Goal: Information Seeking & Learning: Learn about a topic

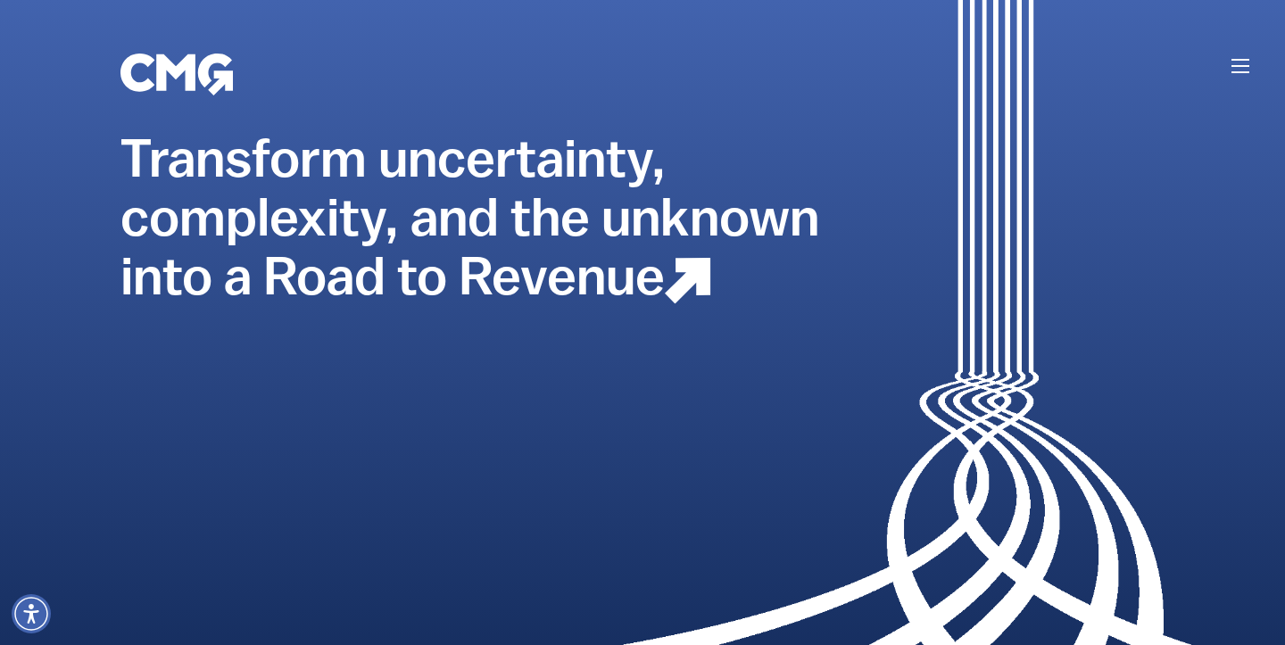
click at [1244, 75] on li at bounding box center [1240, 66] width 18 height 29
click at [1243, 69] on button "button" at bounding box center [1240, 66] width 18 height 14
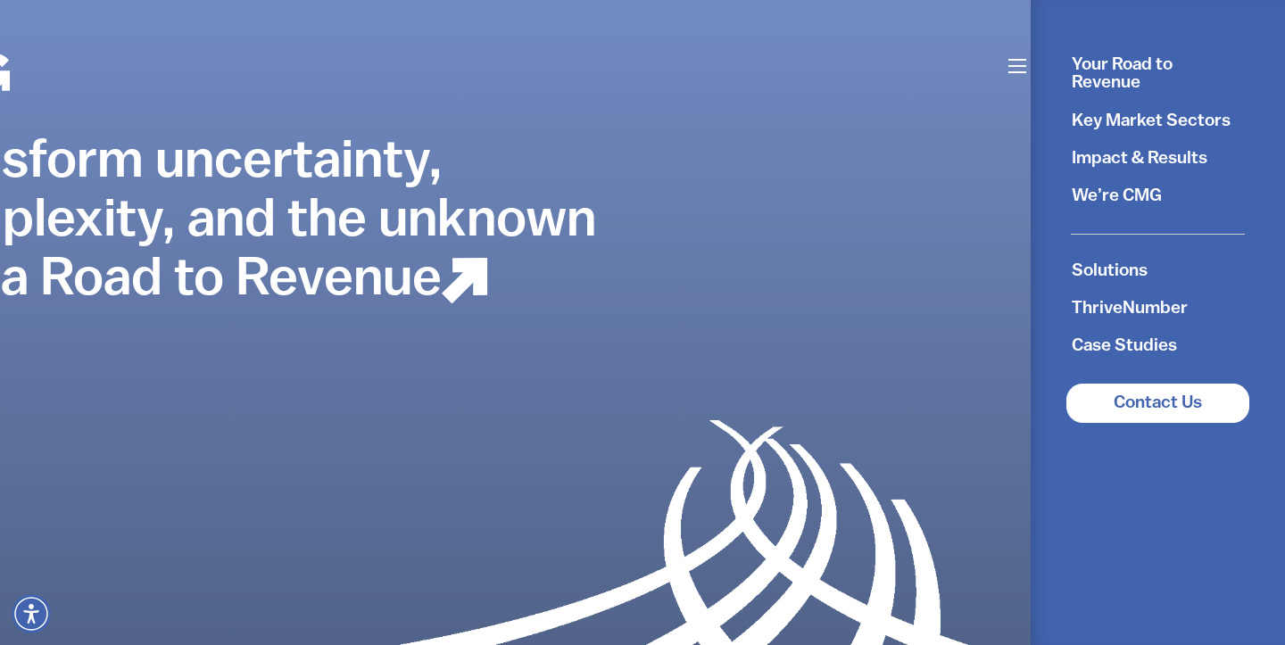
click at [1165, 124] on link "Key Market Sectors" at bounding box center [1157, 120] width 201 height 37
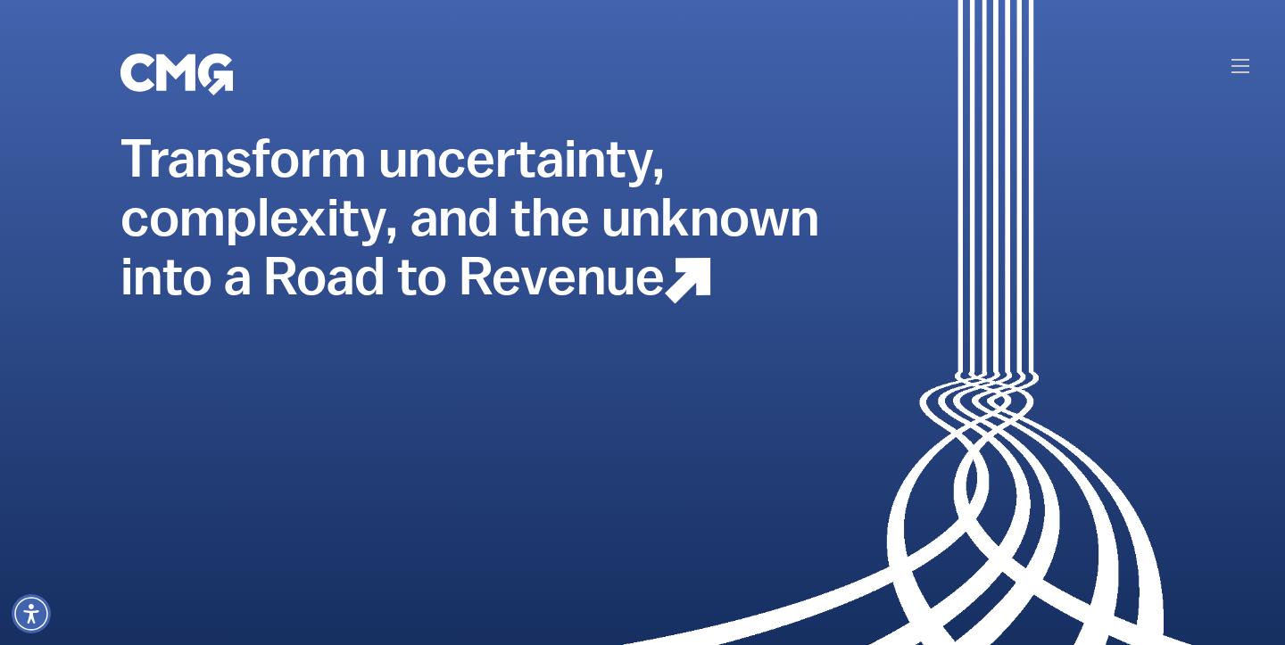
click at [1247, 68] on button "button" at bounding box center [1240, 66] width 18 height 14
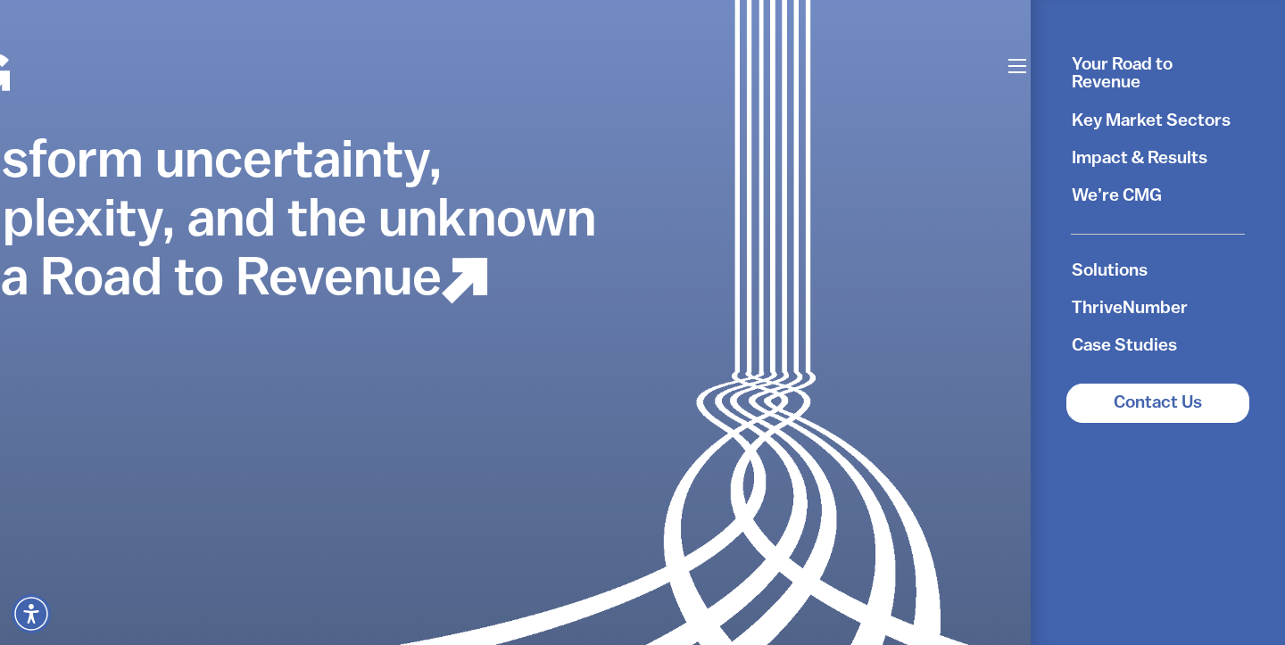
click at [1102, 275] on link "Solutions" at bounding box center [1157, 271] width 201 height 37
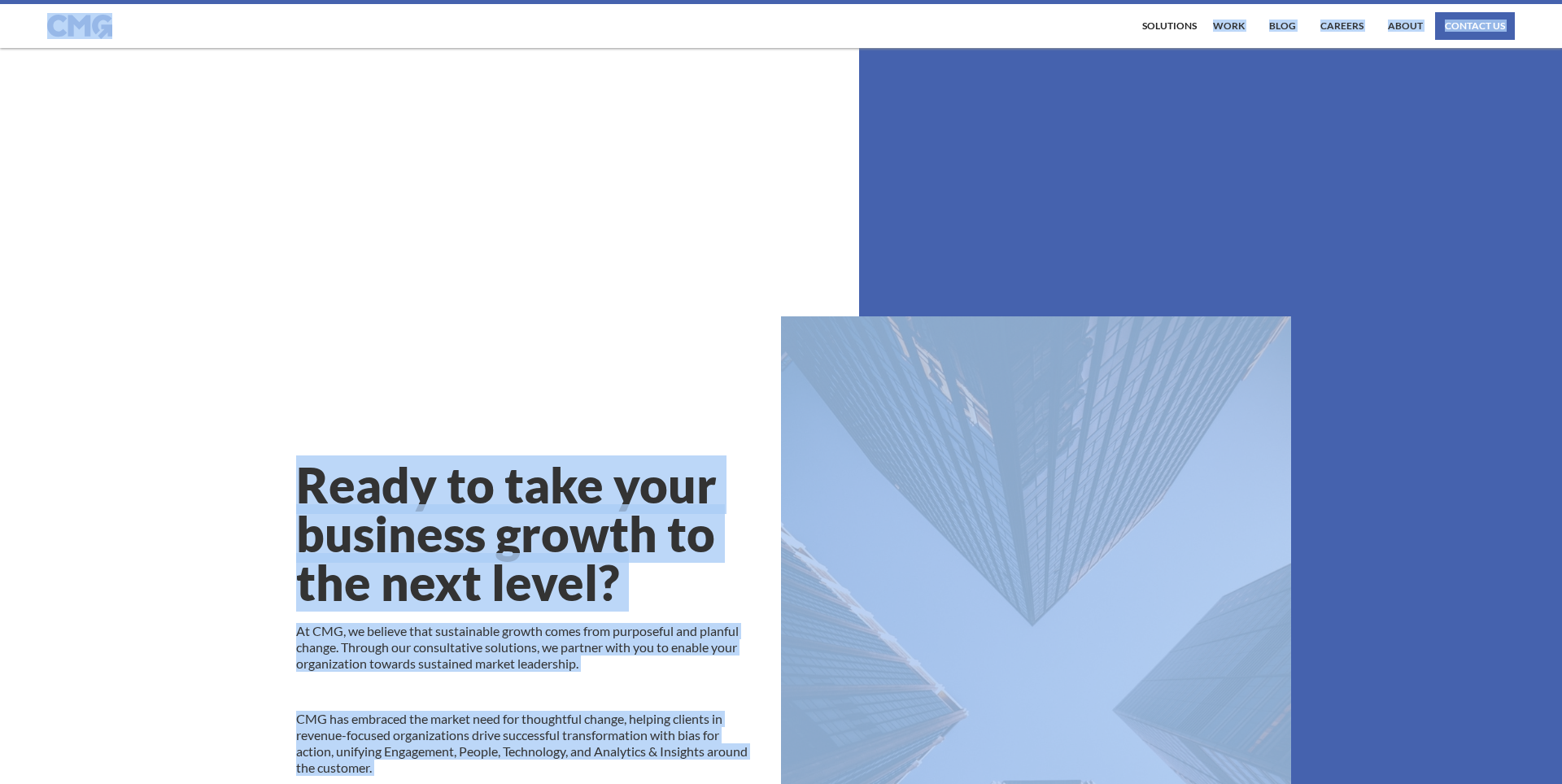
click at [746, 201] on section "Ready to take your business growth to the next level? At CMG, we believe that s…" at bounding box center [781, 620] width 1562 height 1144
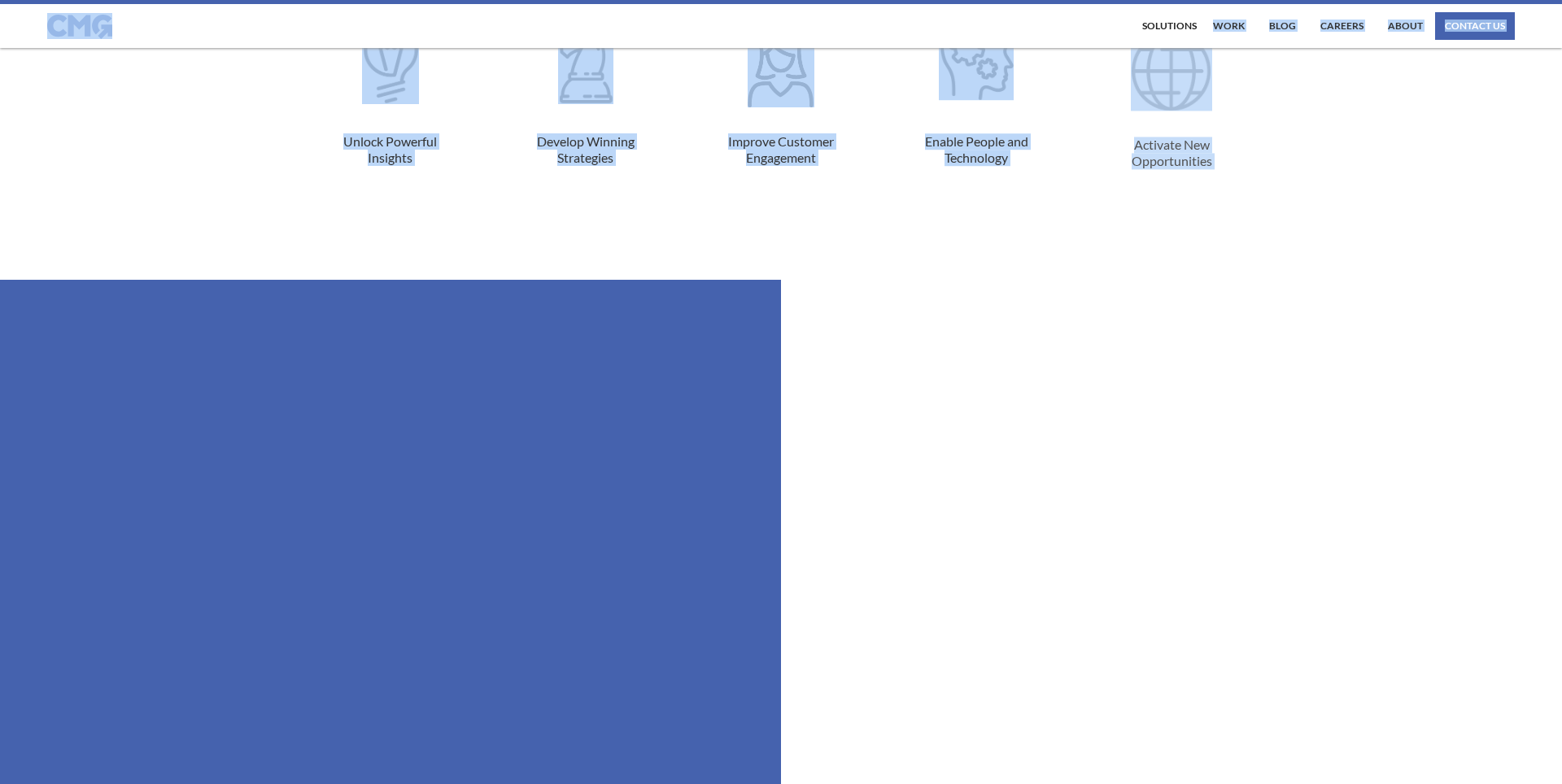
scroll to position [1603, 0]
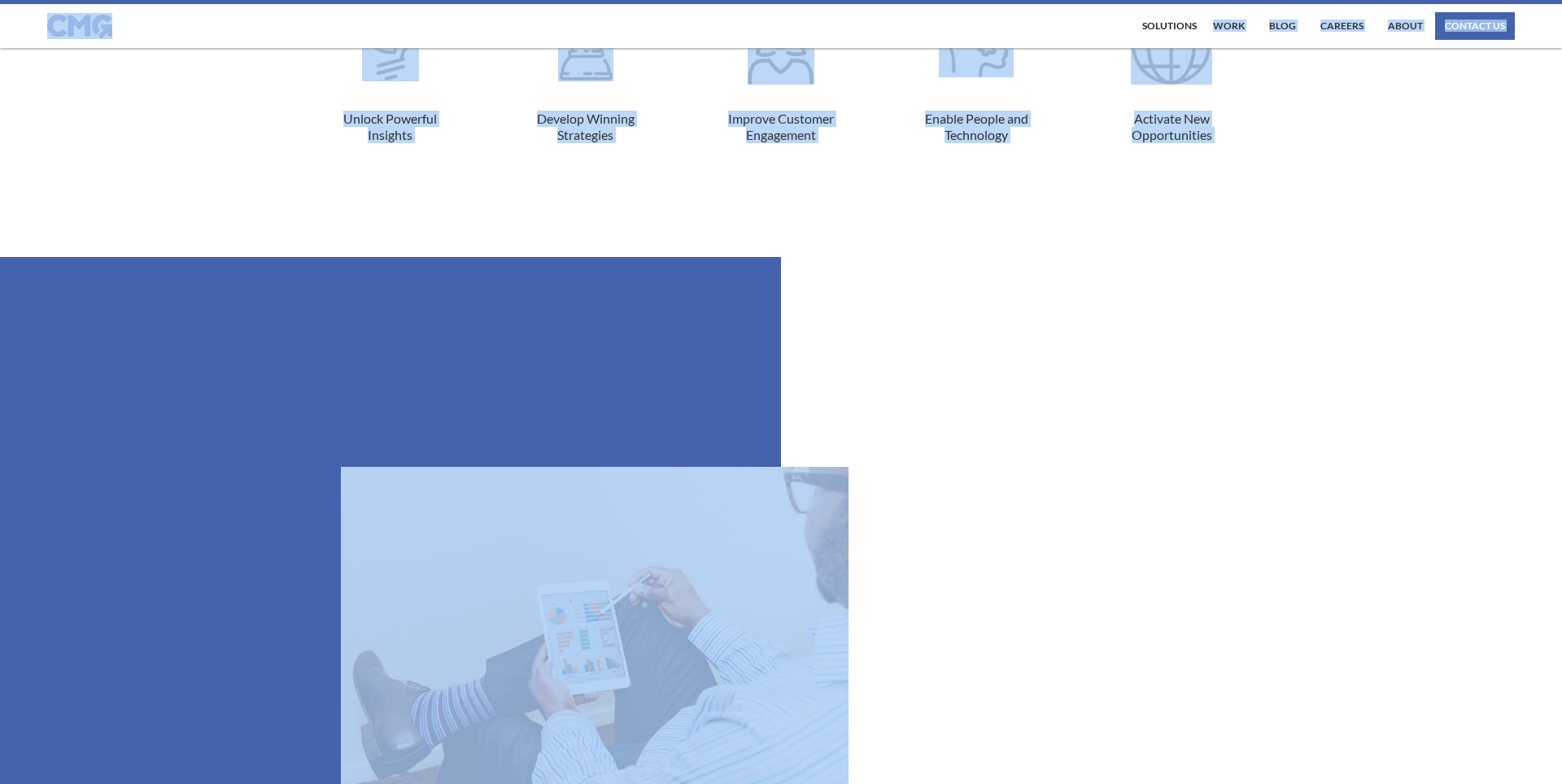
click at [1313, 163] on div "The world is constantly transforming - and so must your business. It's not for …" at bounding box center [781, 28] width 1071 height 459
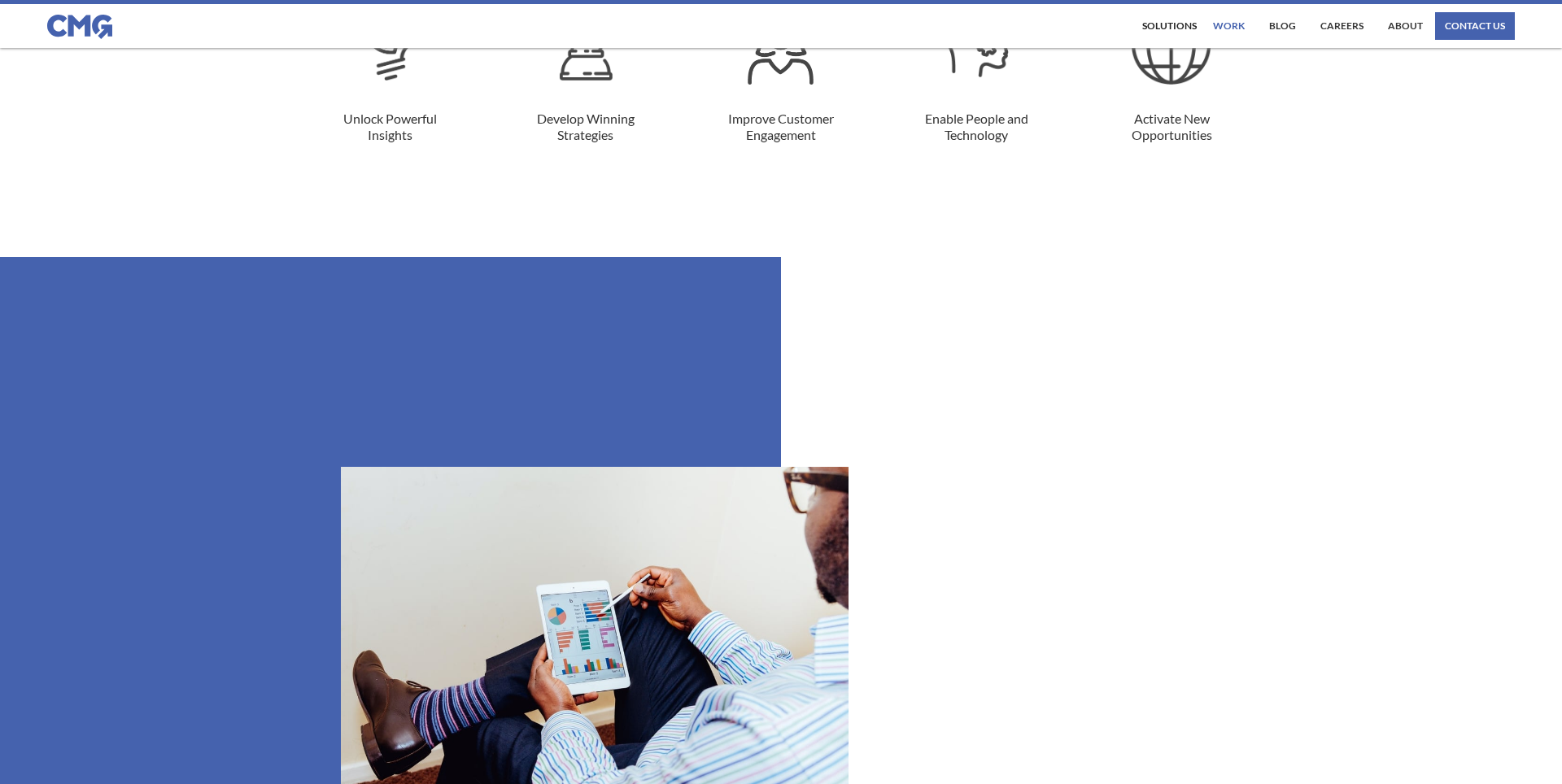
click at [1236, 26] on link "work" at bounding box center [1229, 26] width 40 height 27
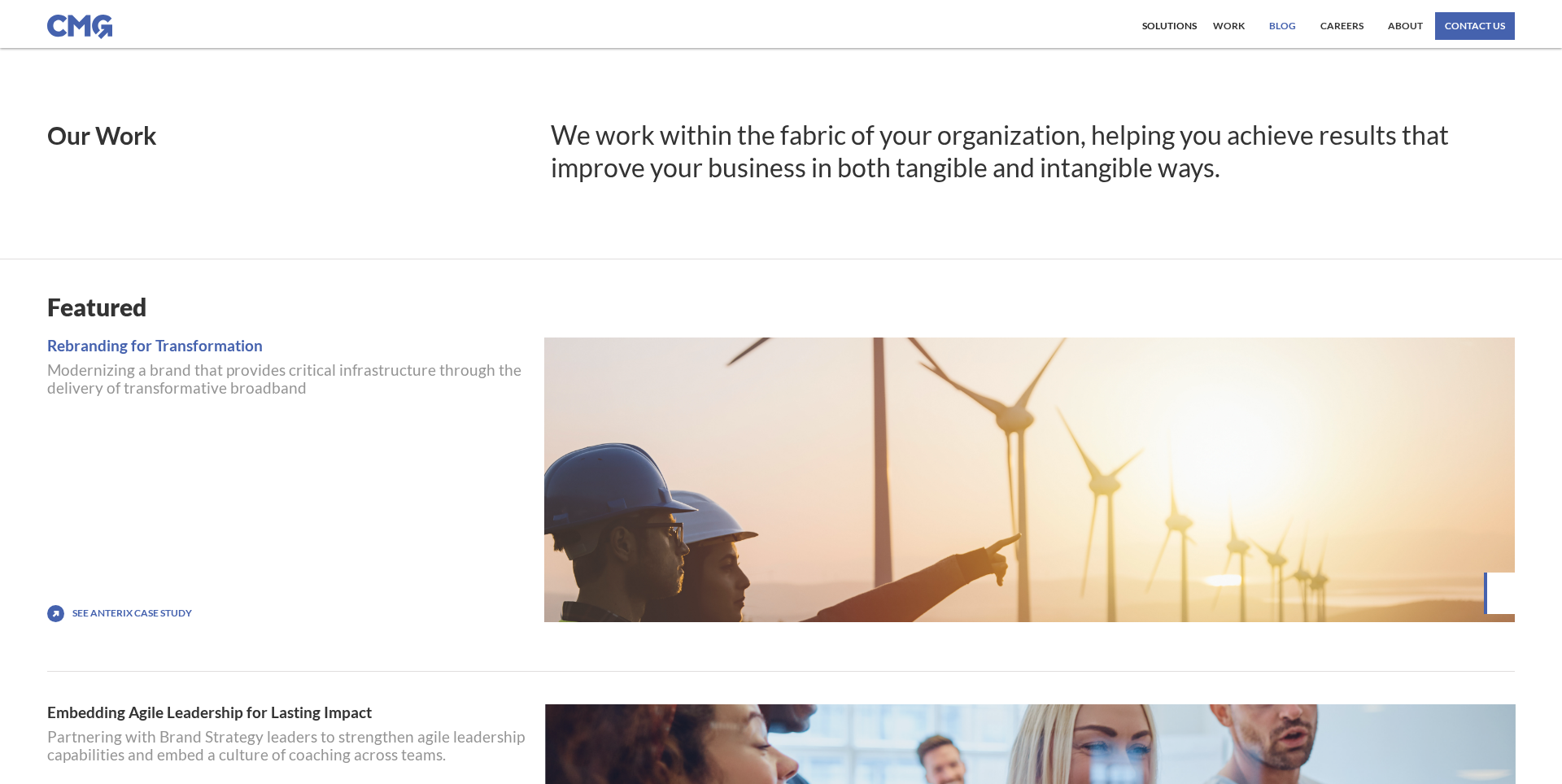
click at [1281, 26] on link "Blog" at bounding box center [1283, 26] width 35 height 27
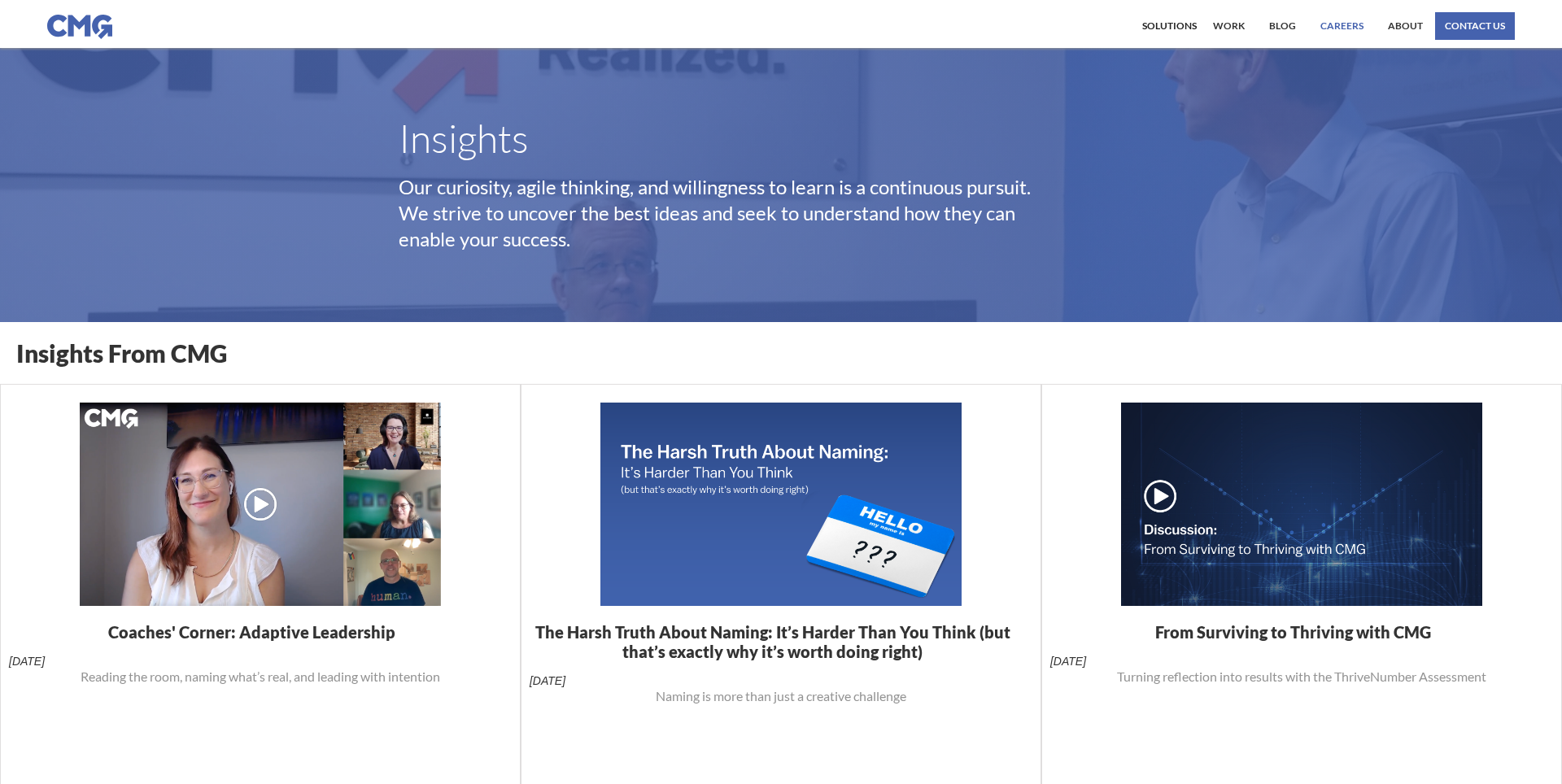
click at [1332, 27] on link "Careers" at bounding box center [1342, 26] width 51 height 27
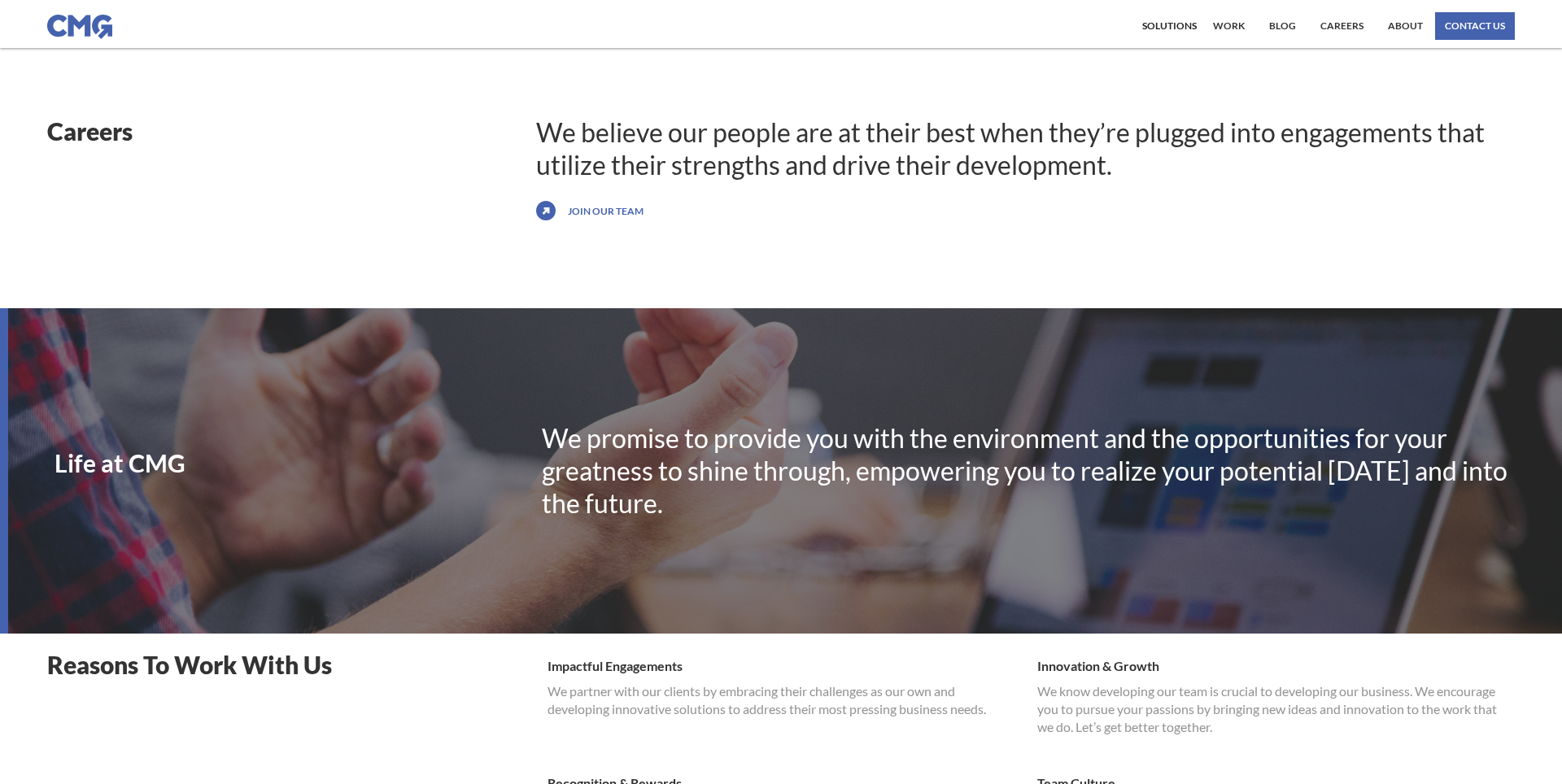
click at [68, 23] on img at bounding box center [79, 26] width 65 height 25
click at [1404, 24] on link "About" at bounding box center [1405, 26] width 43 height 27
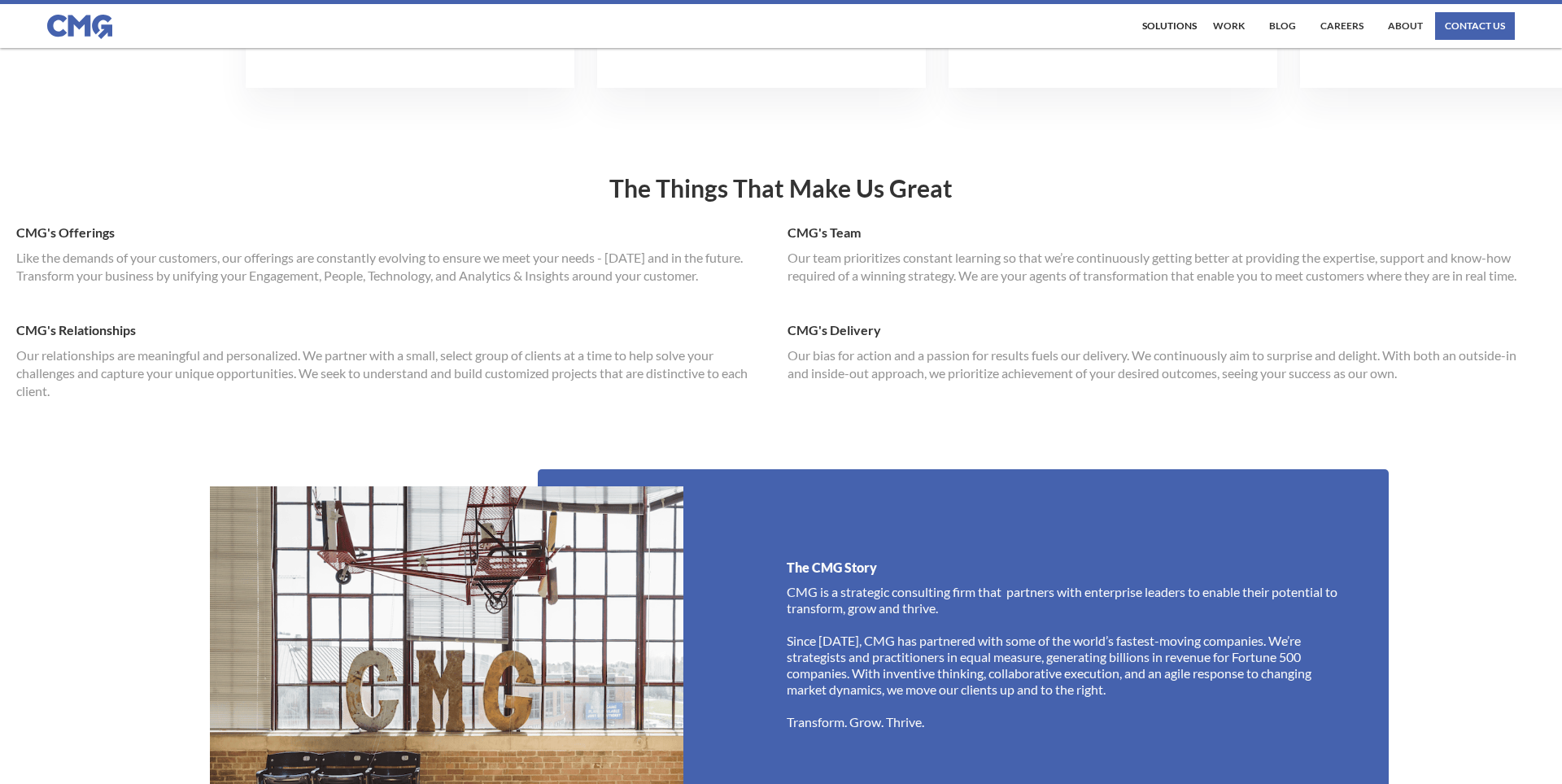
scroll to position [657, 0]
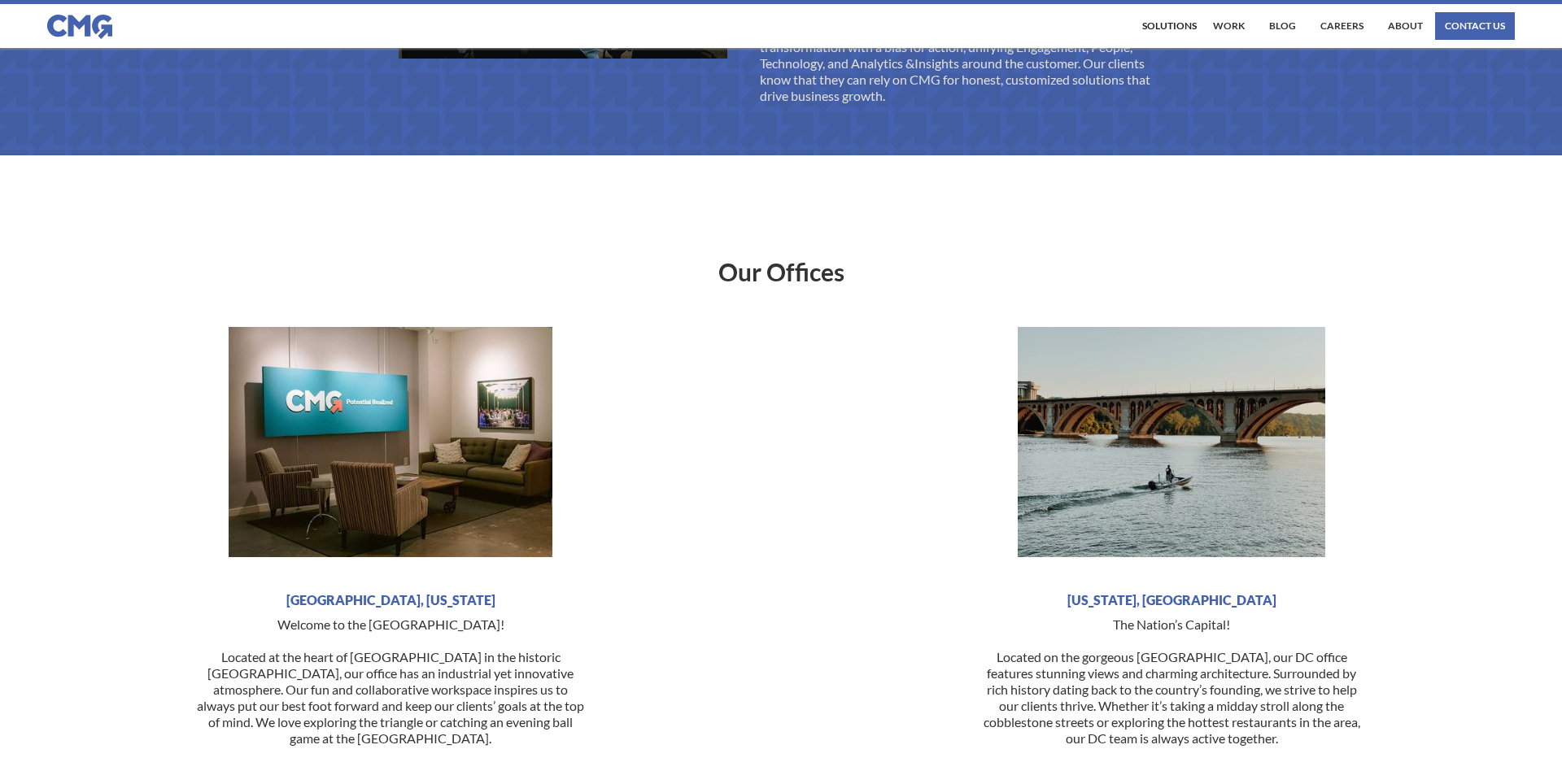
scroll to position [3914, 0]
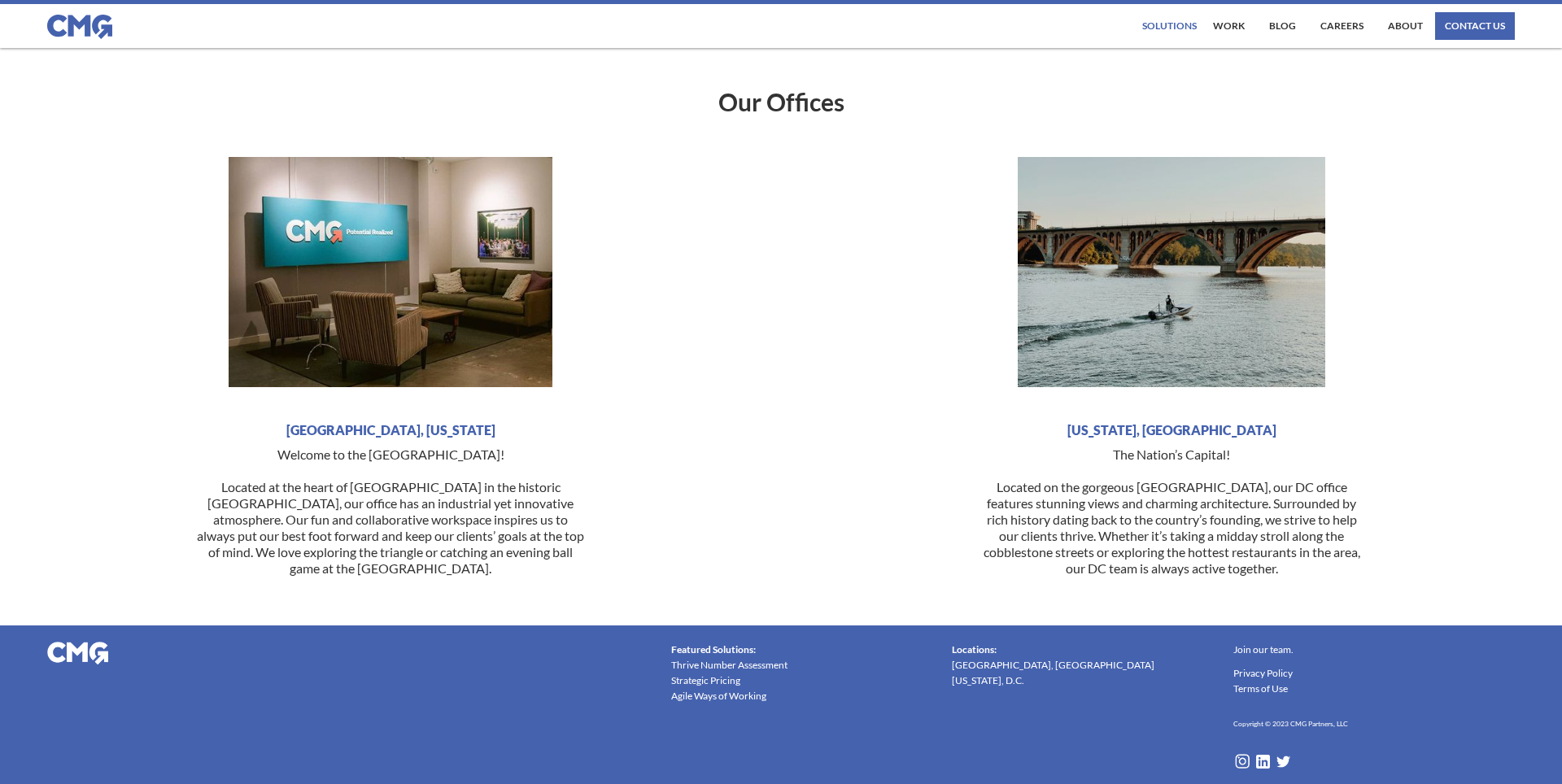
click at [1171, 28] on div "Solutions" at bounding box center [1170, 26] width 55 height 10
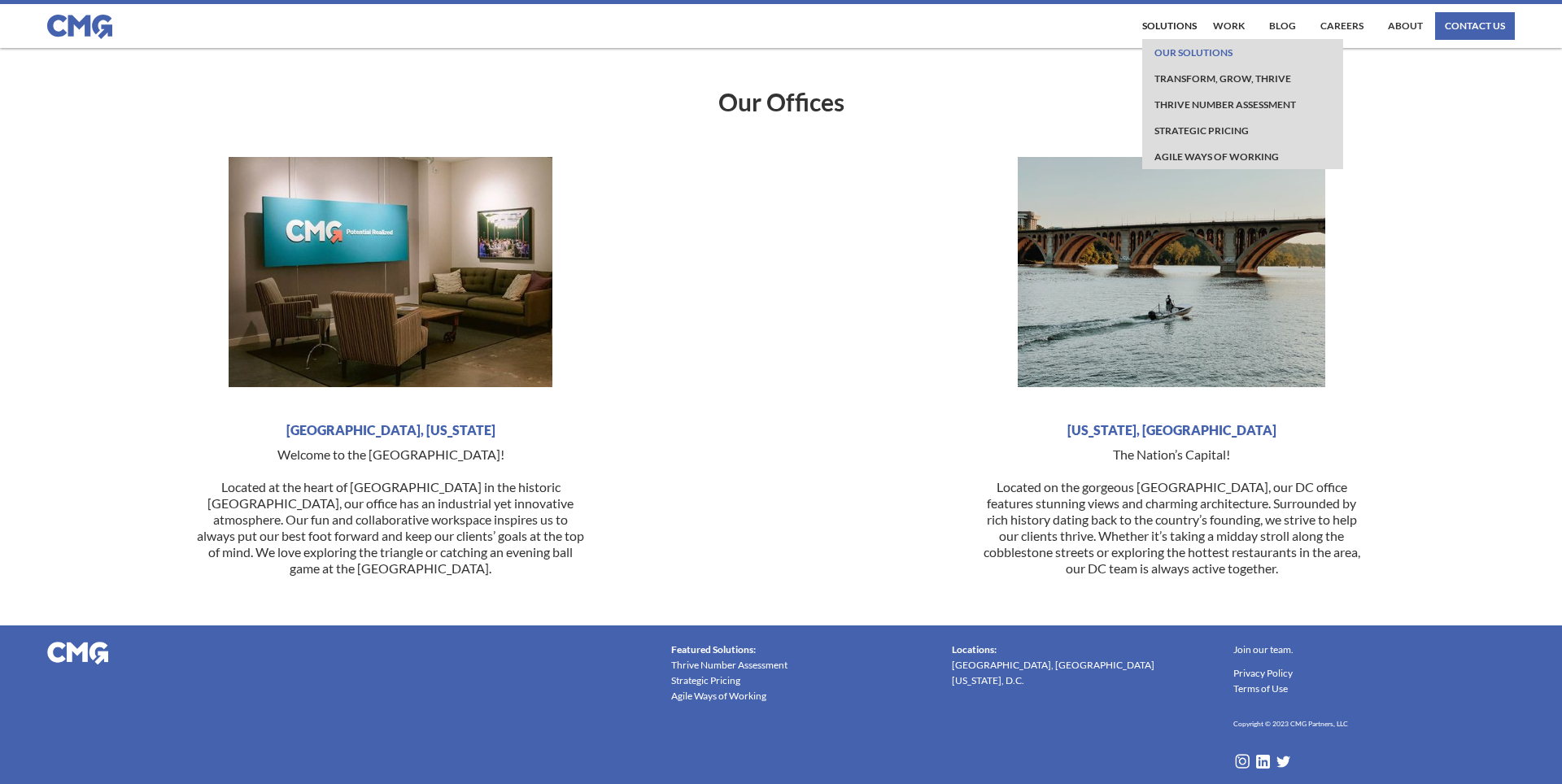
click at [1173, 46] on link "Our Solutions" at bounding box center [1194, 52] width 87 height 26
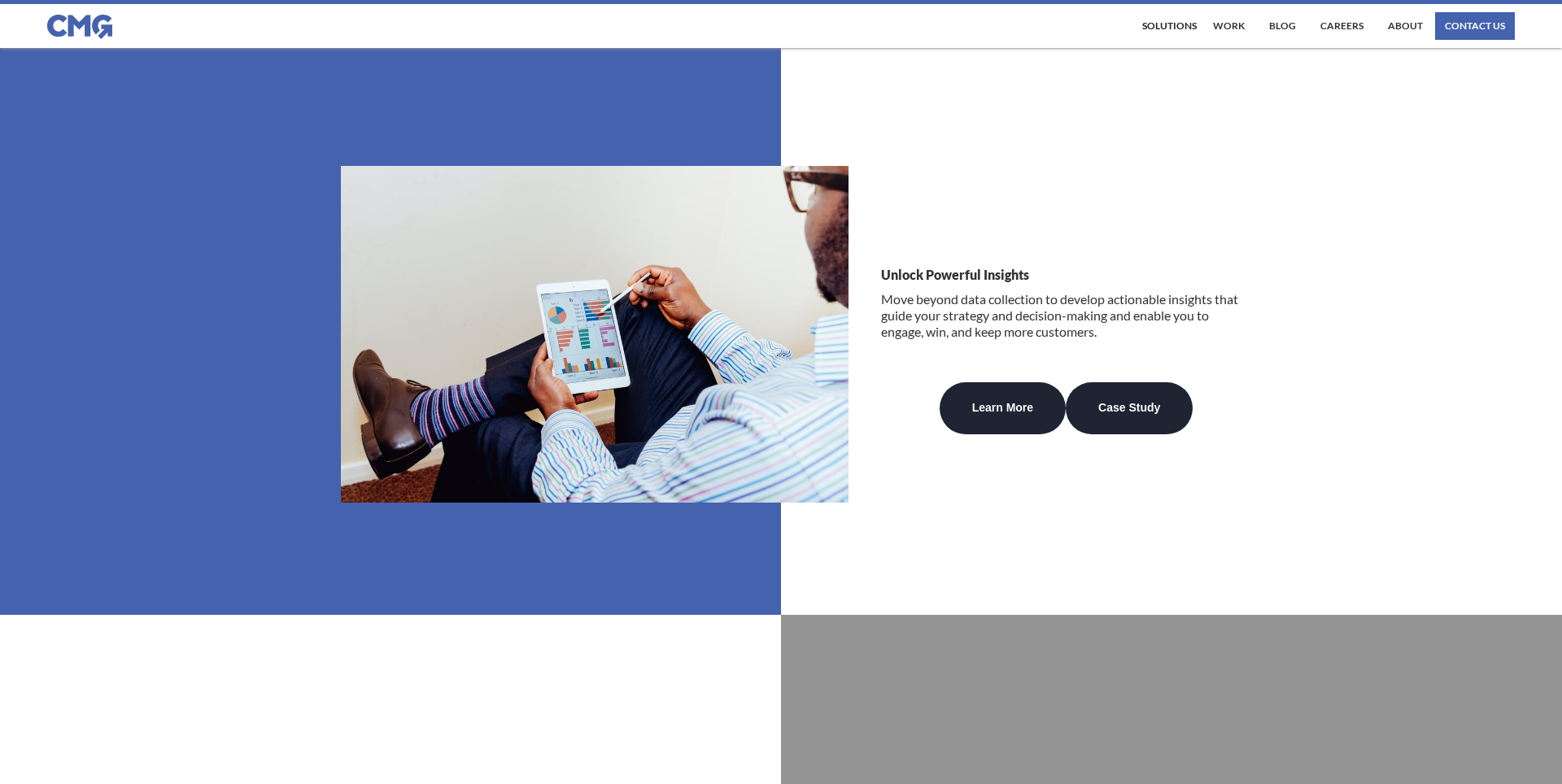
scroll to position [1898, 0]
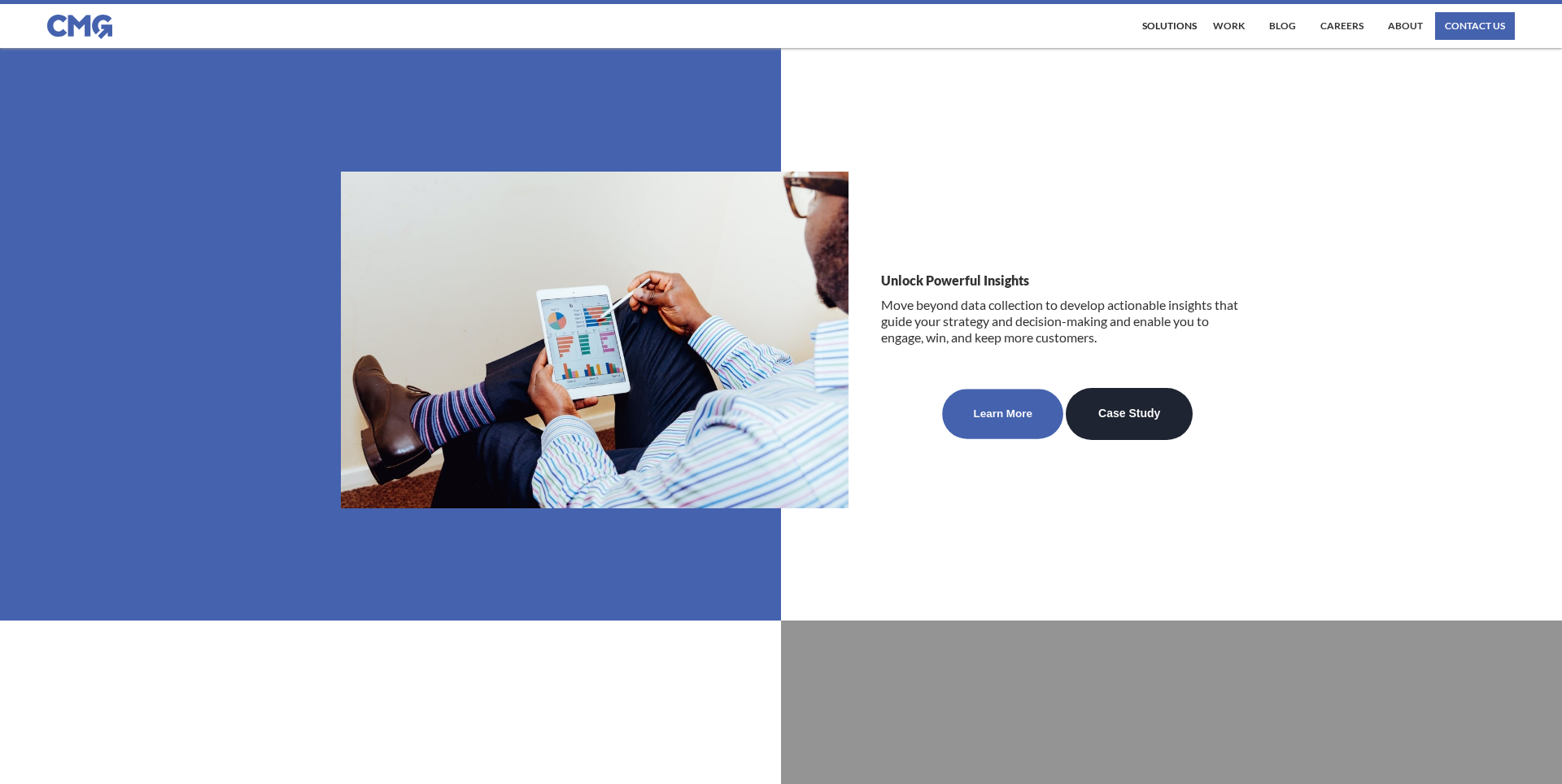
click at [968, 396] on link "Learn More" at bounding box center [1002, 414] width 121 height 49
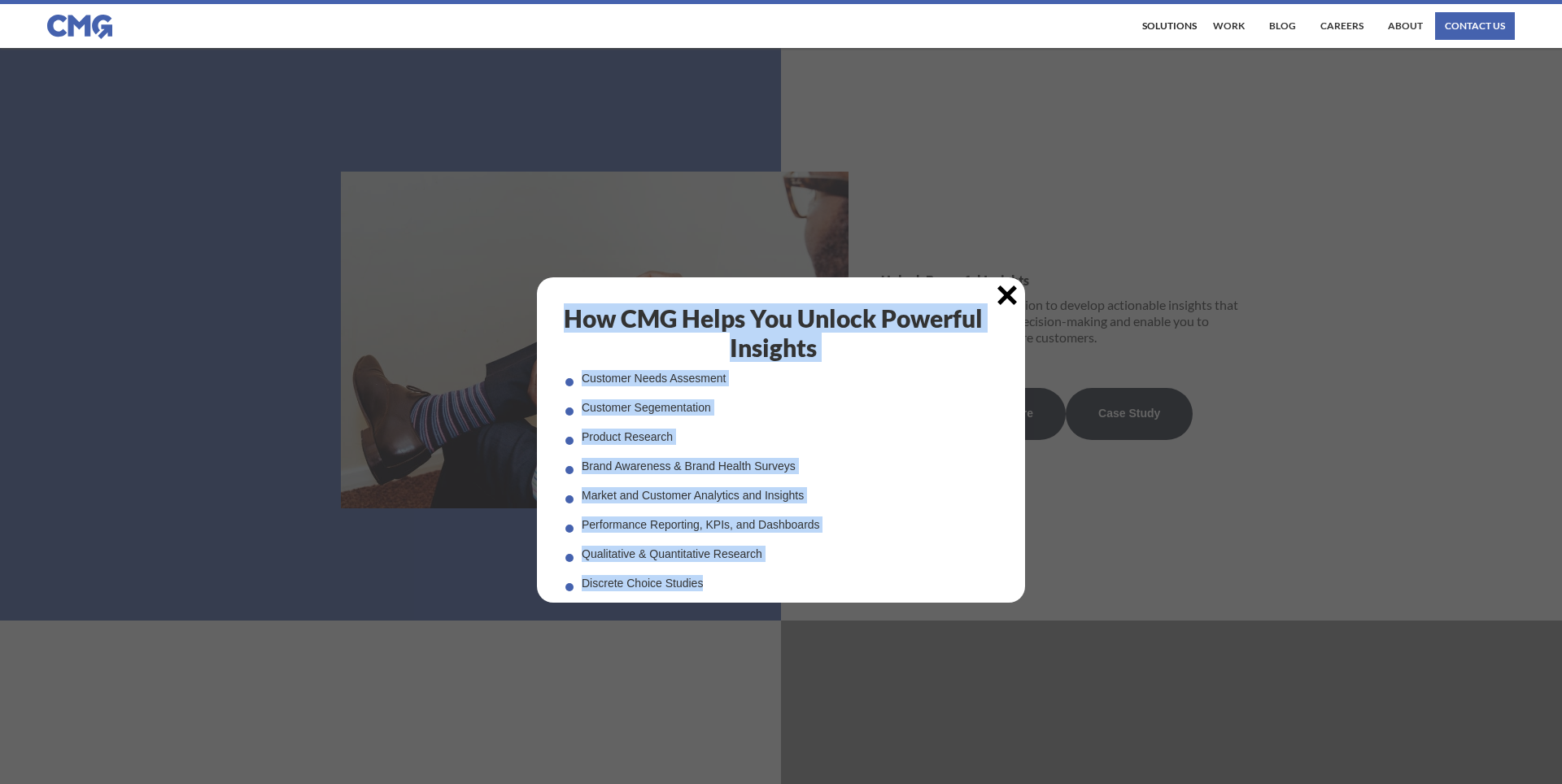
drag, startPoint x: 713, startPoint y: 582, endPoint x: 562, endPoint y: 321, distance: 301.5
click at [562, 321] on div "How CMG Helps You Unlock Powerful Insights Customer Needs Assesment Customer Se…" at bounding box center [781, 439] width 488 height 325
copy div "How CMG Helps You Unlock Powerful Insights Customer Needs Assesment Customer Se…"
click at [1007, 290] on img at bounding box center [1007, 294] width 19 height 19
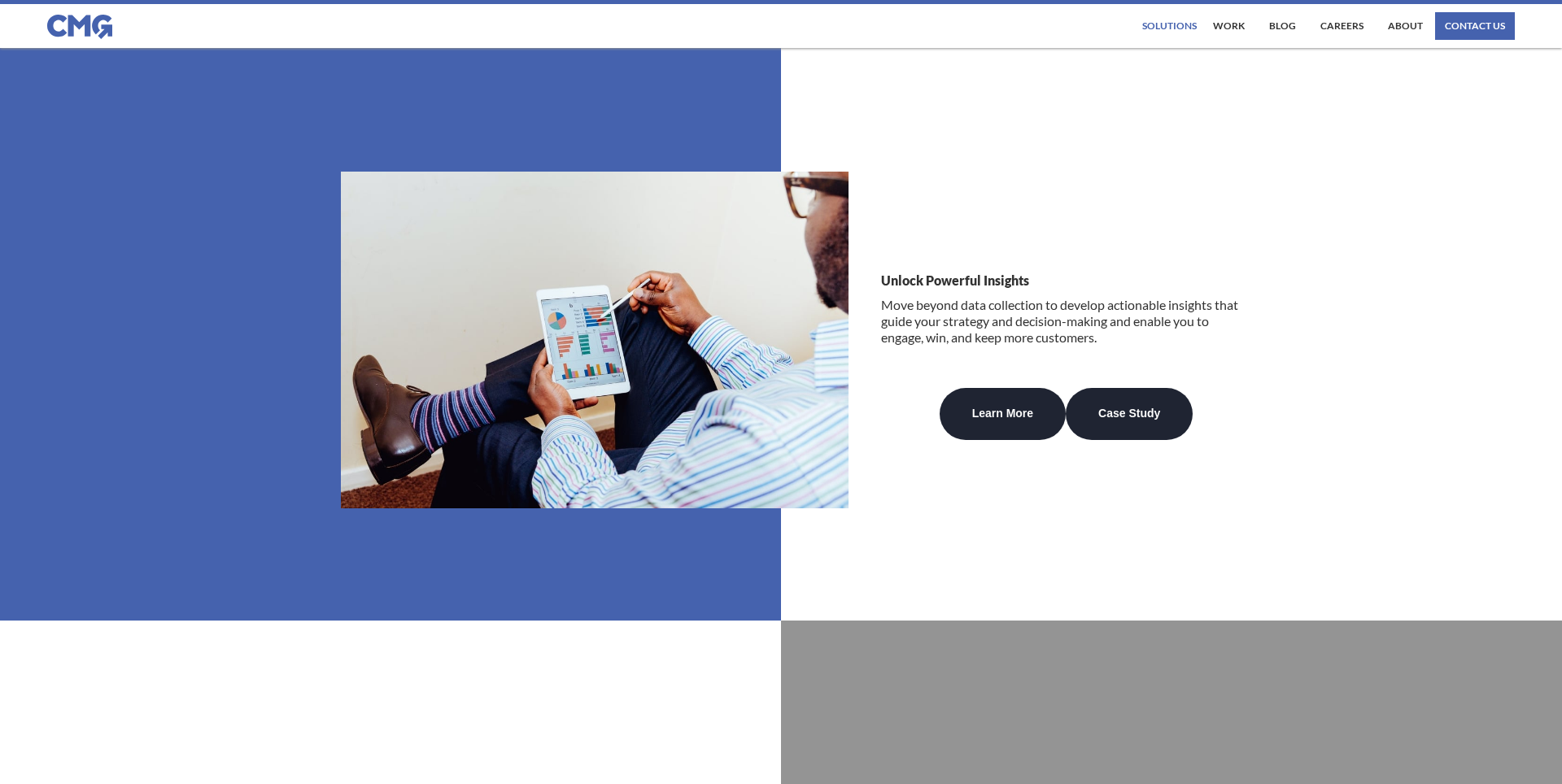
click at [1170, 22] on div "Solutions" at bounding box center [1170, 26] width 55 height 10
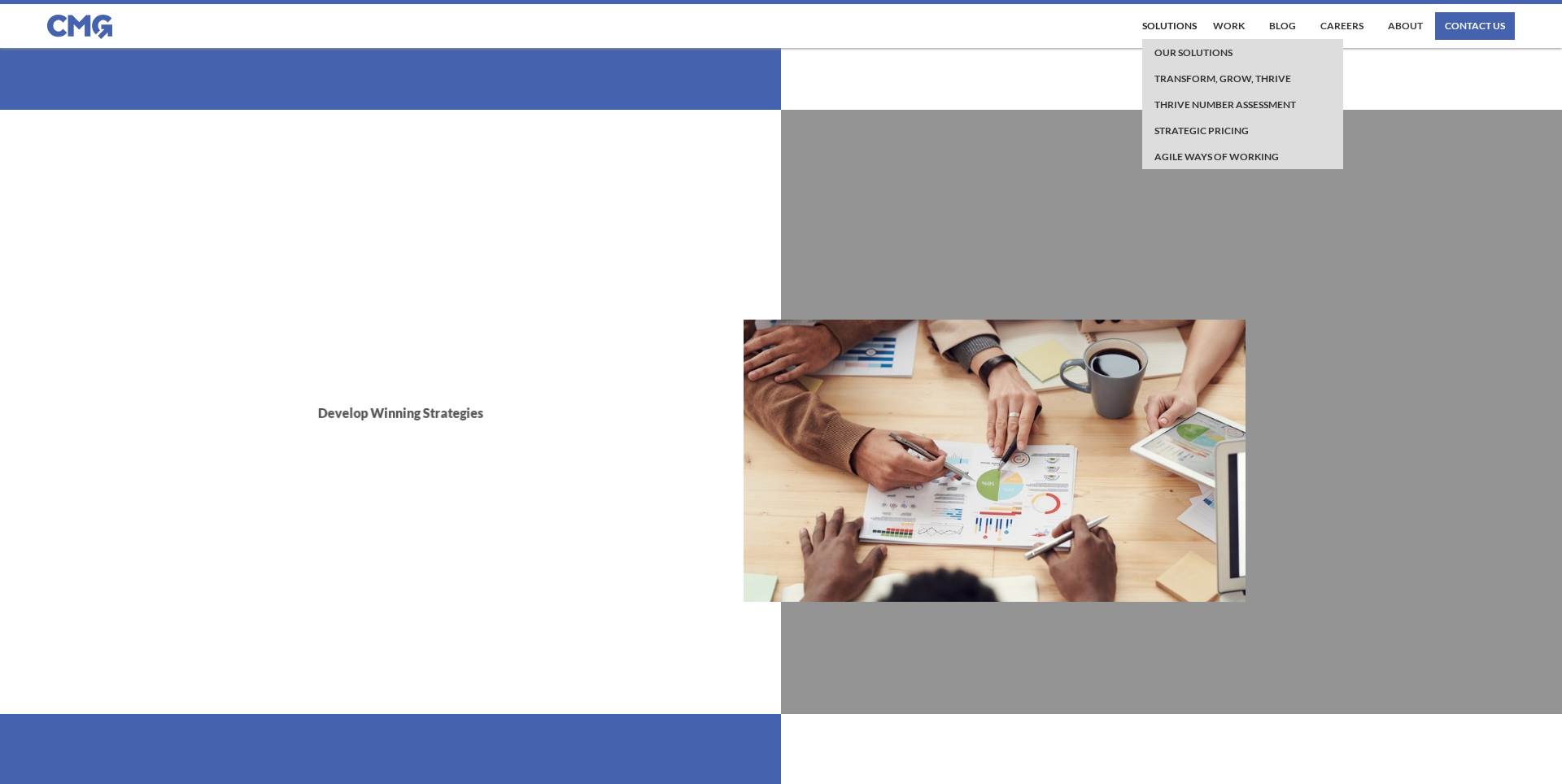
scroll to position [2413, 0]
